Goal: Find contact information: Find contact information

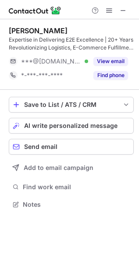
scroll to position [199, 139]
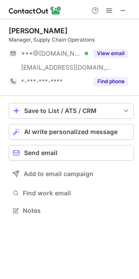
scroll to position [205, 139]
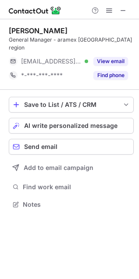
scroll to position [191, 139]
click at [124, 11] on span at bounding box center [123, 10] width 7 height 7
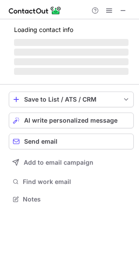
scroll to position [191, 139]
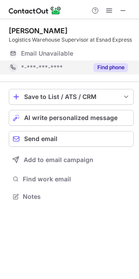
click at [112, 67] on button "Find phone" at bounding box center [110, 67] width 35 height 9
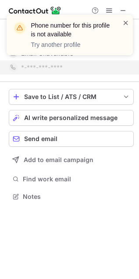
click at [127, 22] on span at bounding box center [125, 22] width 7 height 9
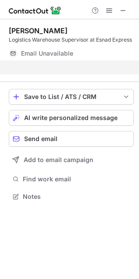
click at [124, 10] on div "Phone number for this profile is not available Try another profile" at bounding box center [70, 38] width 140 height 65
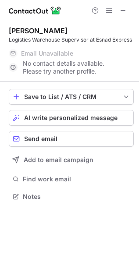
click at [122, 12] on span at bounding box center [123, 10] width 7 height 7
